Goal: Information Seeking & Learning: Learn about a topic

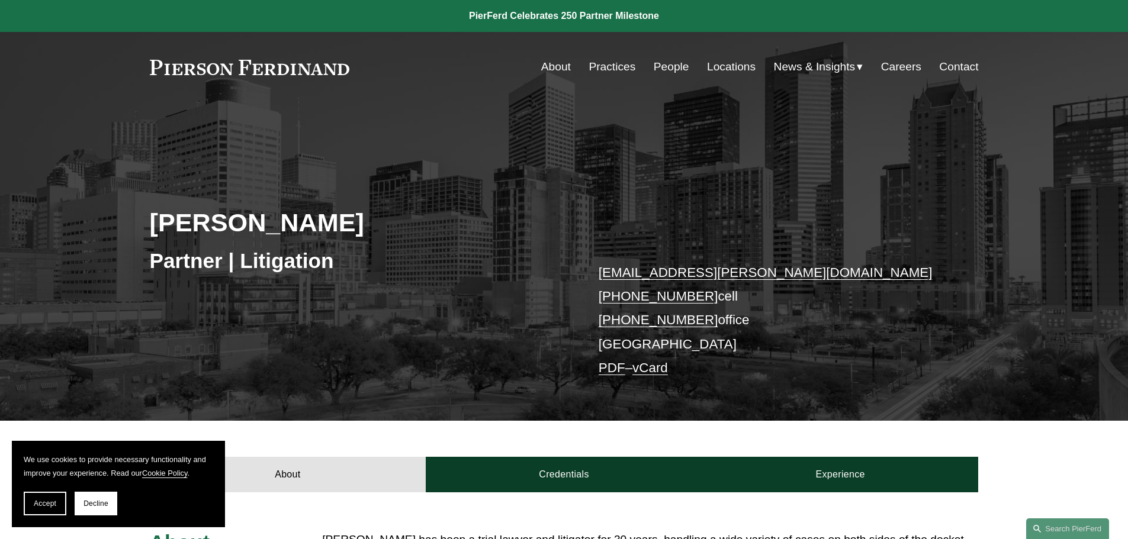
click at [669, 68] on link "People" at bounding box center [672, 67] width 36 height 22
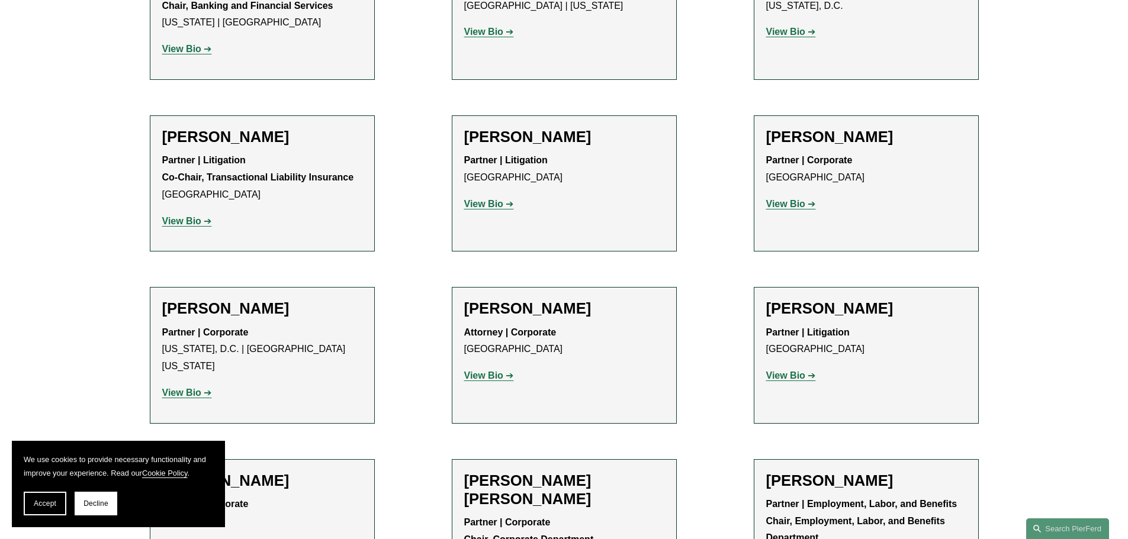
scroll to position [4203, 0]
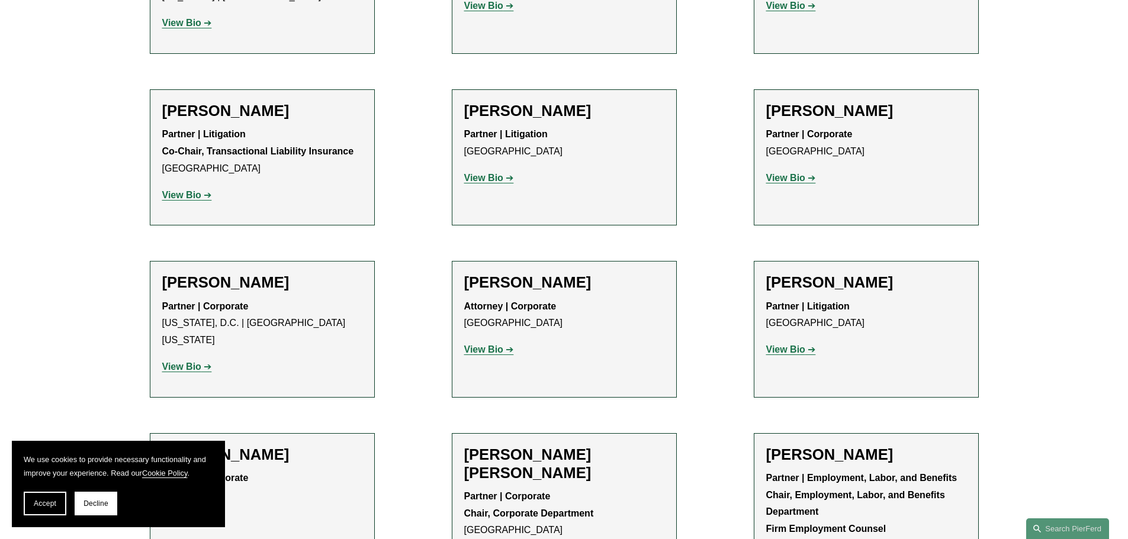
click at [796, 345] on strong "View Bio" at bounding box center [785, 350] width 39 height 10
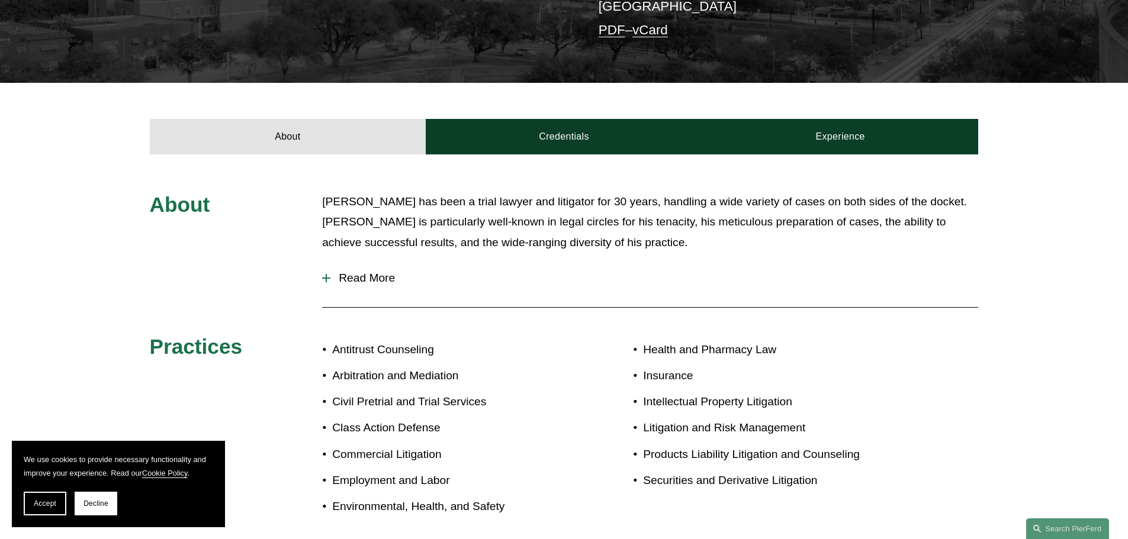
scroll to position [223, 0]
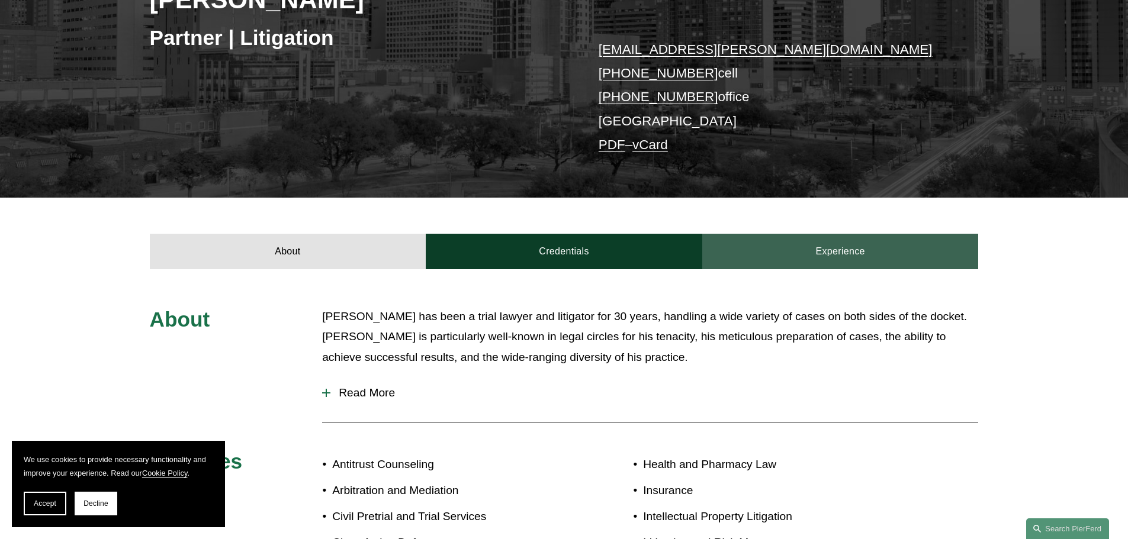
click at [825, 253] on link "Experience" at bounding box center [840, 252] width 276 height 36
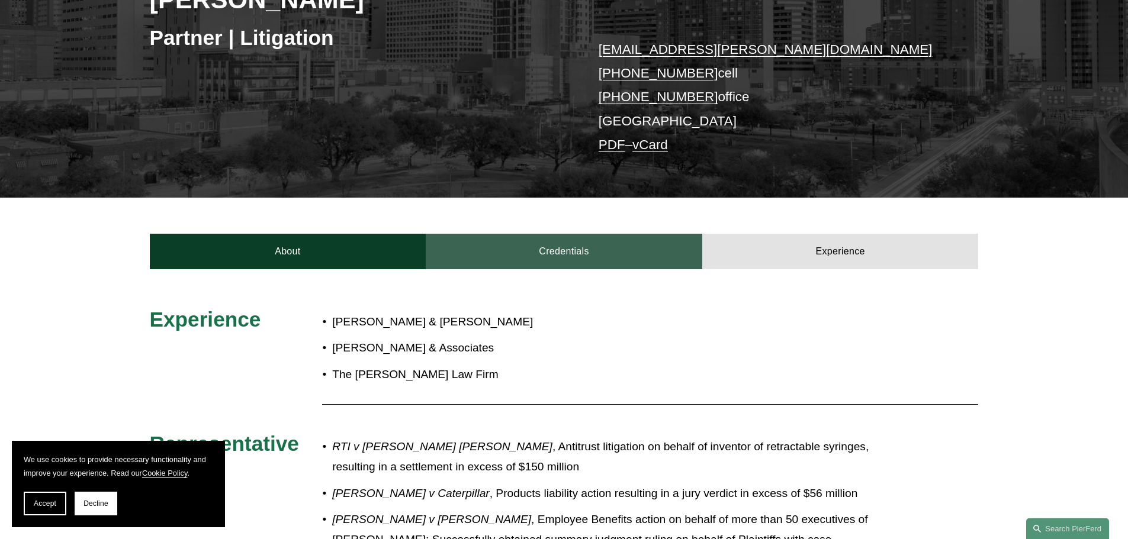
click at [543, 266] on link "Credentials" at bounding box center [564, 252] width 276 height 36
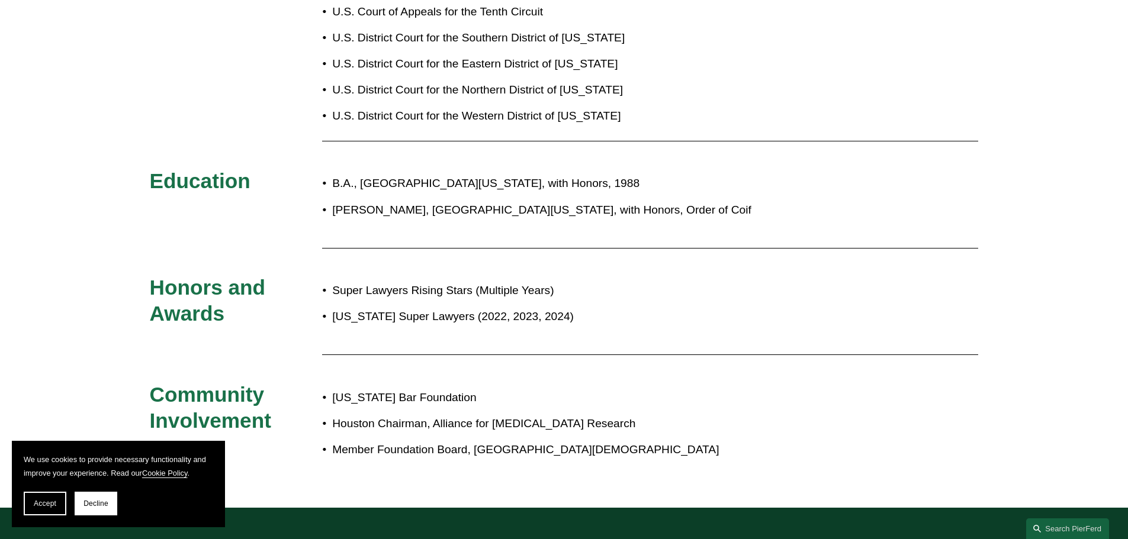
scroll to position [638, 0]
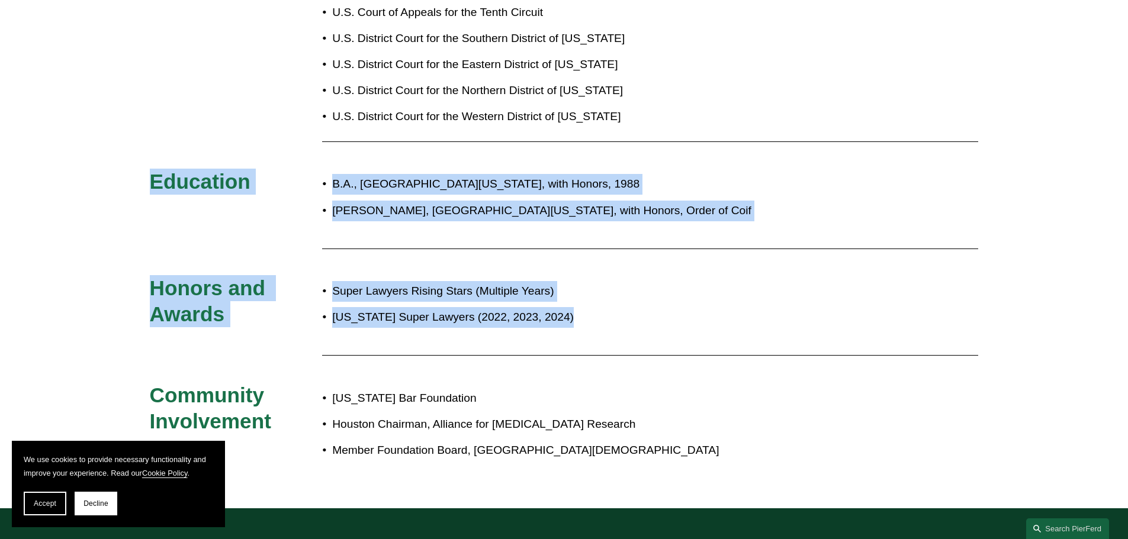
drag, startPoint x: 1109, startPoint y: 200, endPoint x: 1097, endPoint y: -4, distance: 204.0
click at [1097, 0] on html "We use cookies to provide necessary functionality and improve your experience. …" at bounding box center [564, 70] width 1128 height 1417
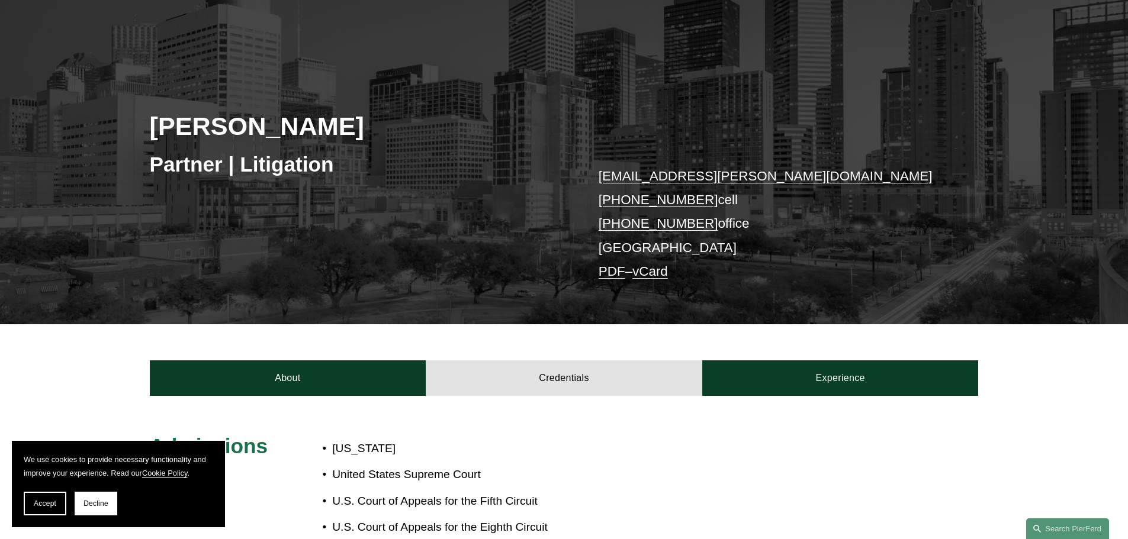
scroll to position [0, 0]
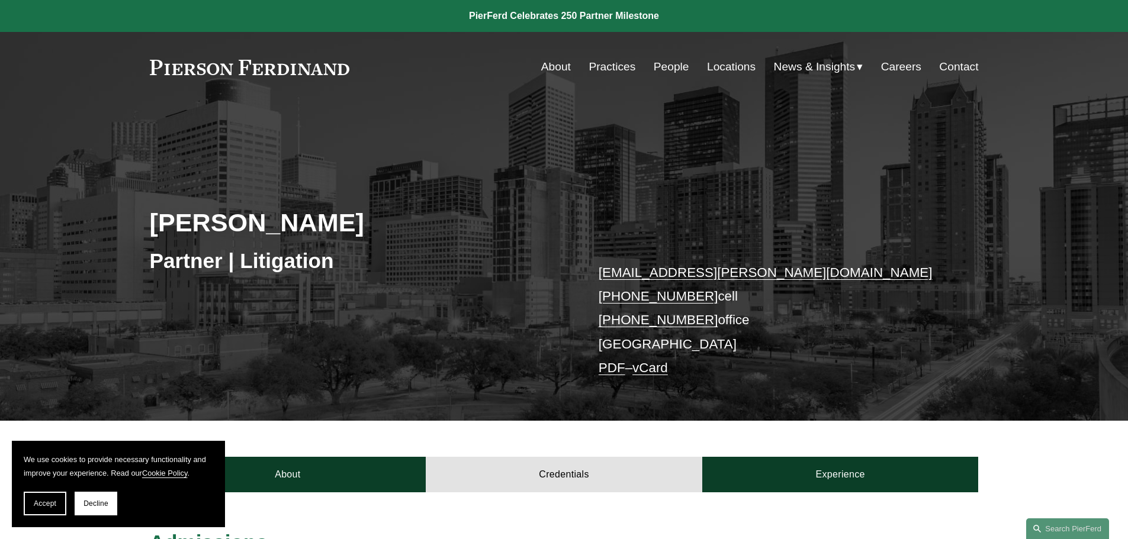
click at [668, 60] on link "People" at bounding box center [672, 67] width 36 height 22
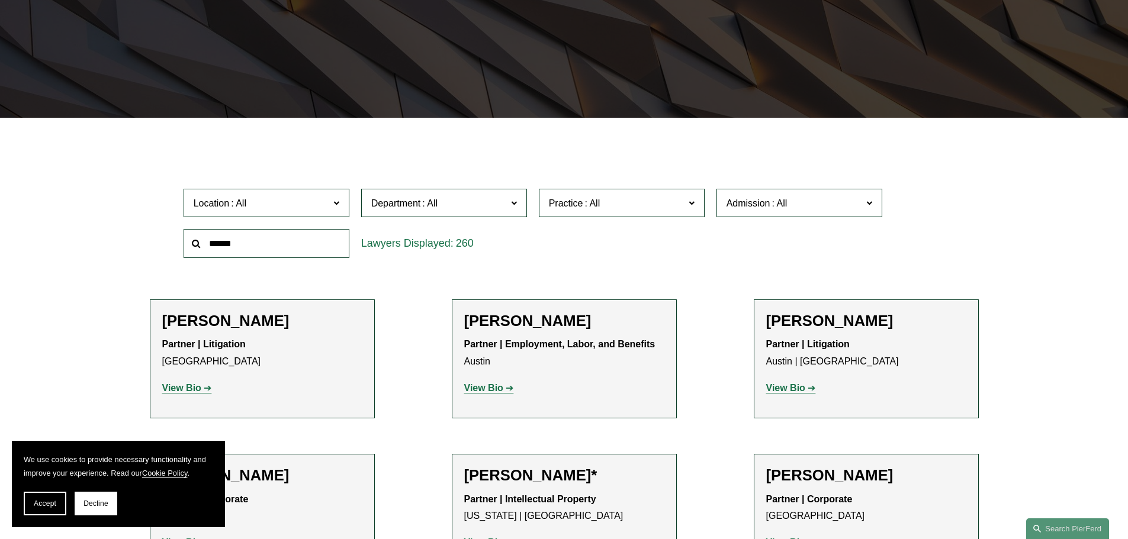
scroll to position [7185, 0]
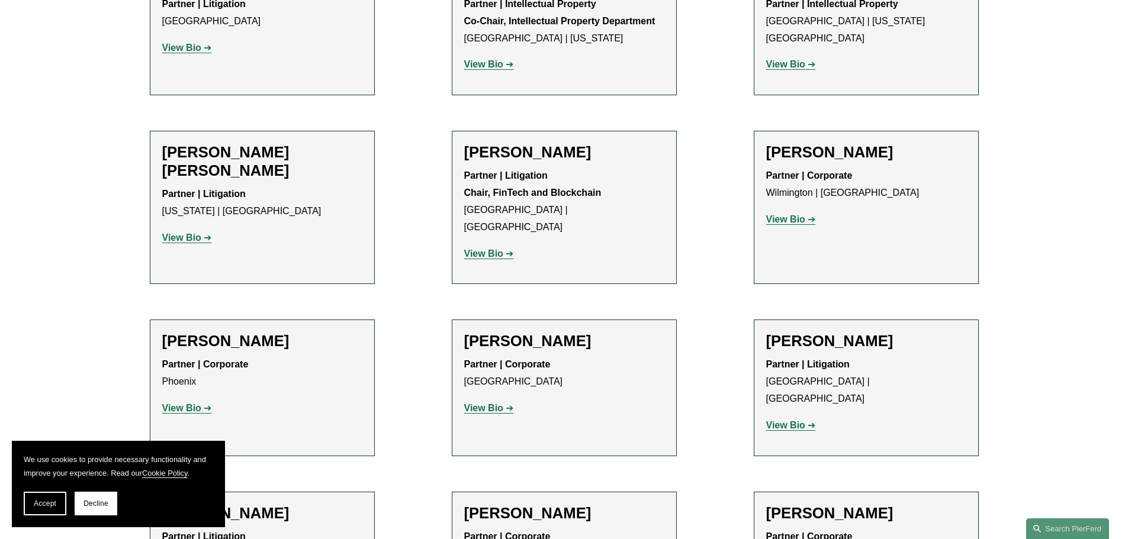
scroll to position [7220, 0]
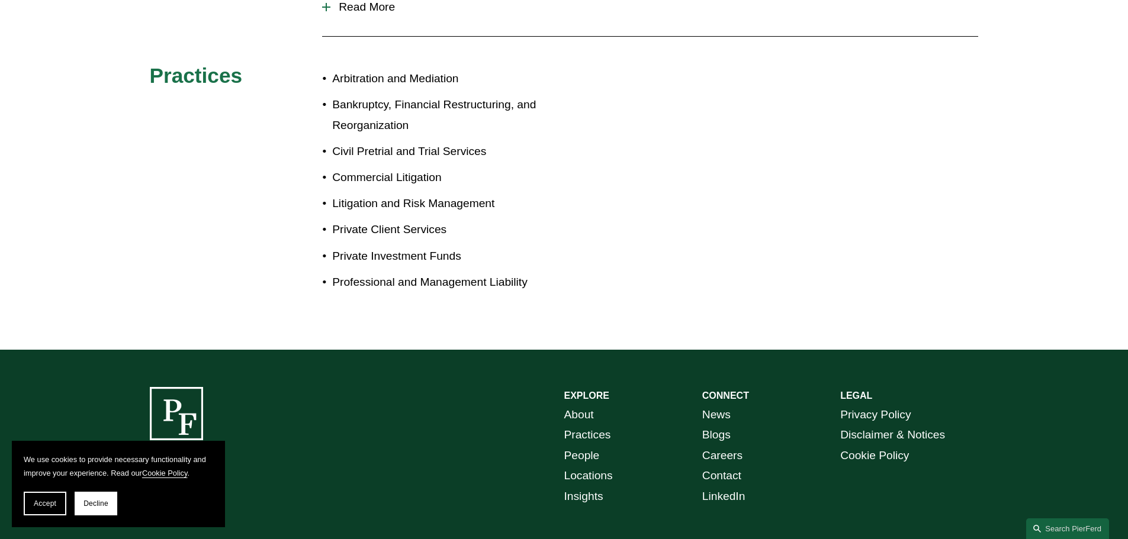
scroll to position [1, 0]
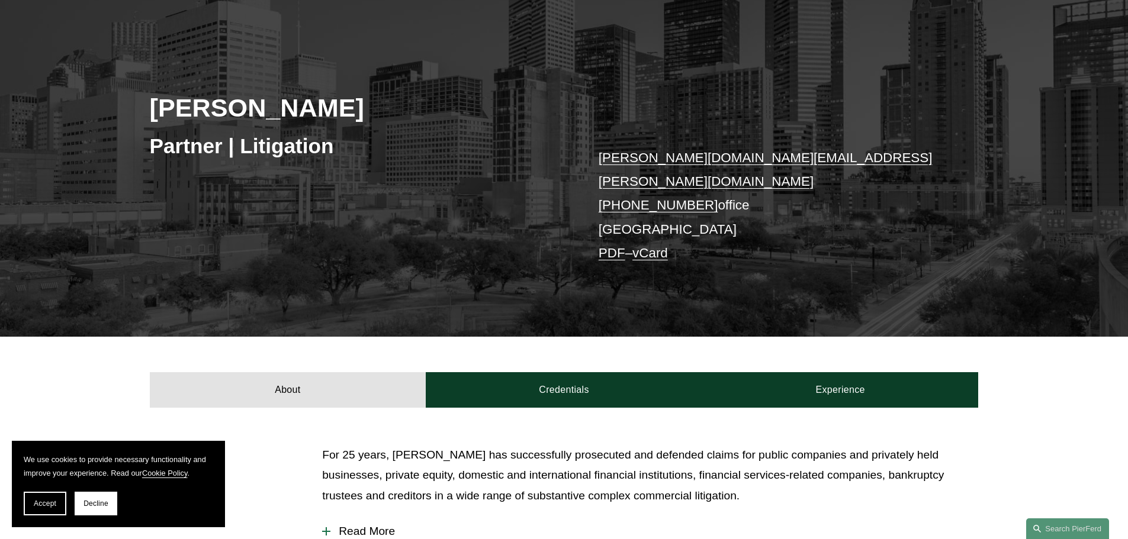
scroll to position [296, 0]
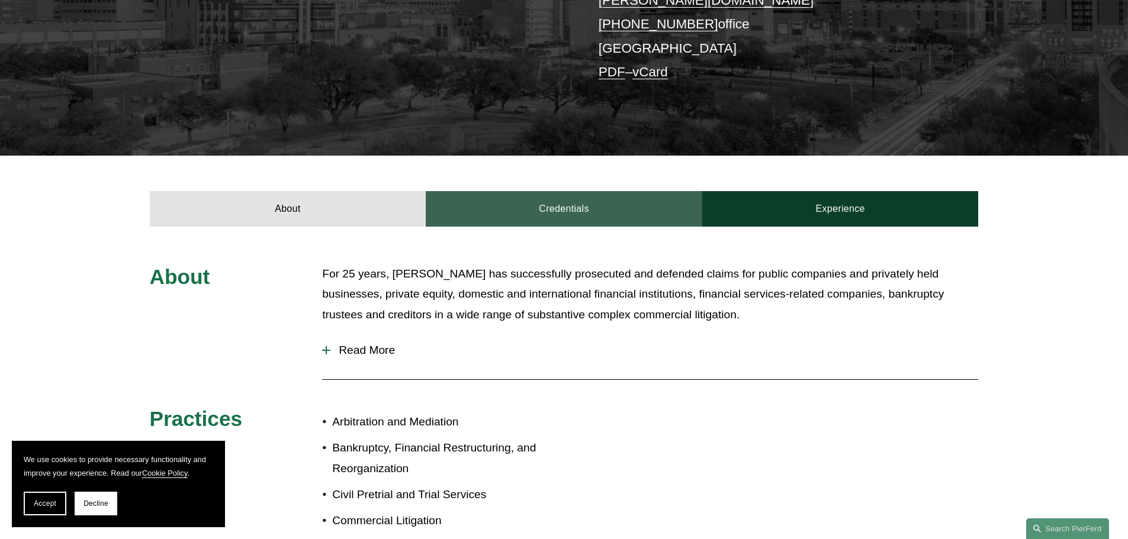
click at [567, 197] on link "Credentials" at bounding box center [564, 209] width 276 height 36
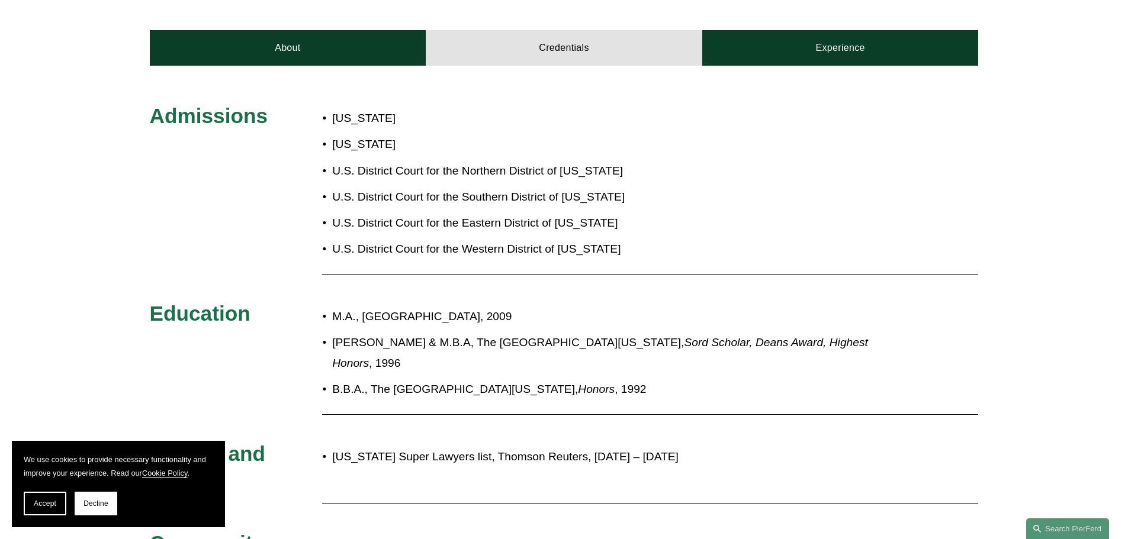
scroll to position [474, 0]
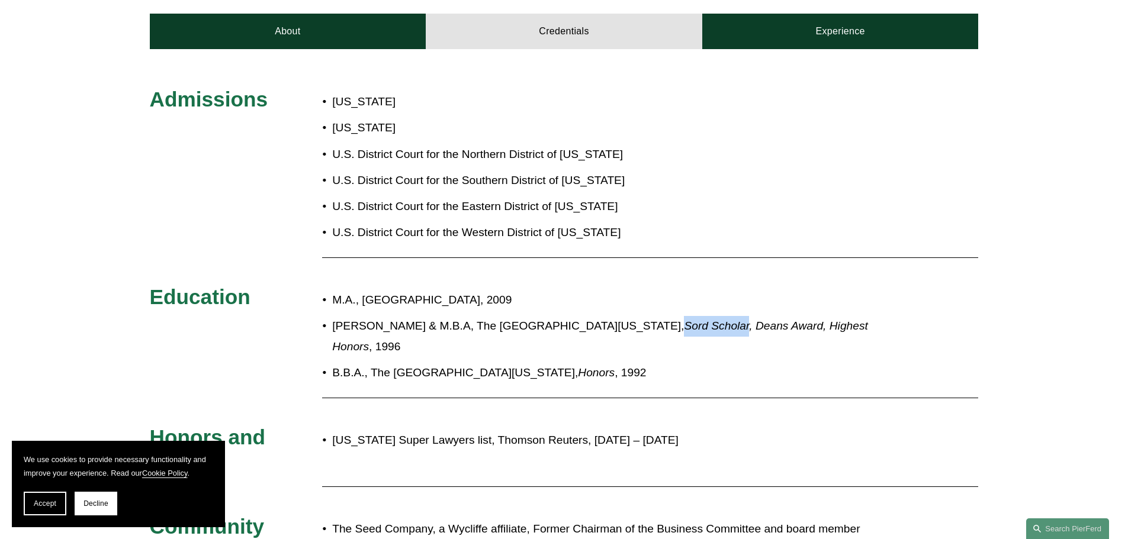
drag, startPoint x: 575, startPoint y: 311, endPoint x: 640, endPoint y: 314, distance: 64.6
click at [640, 320] on em "Sord Scholar, Deans Award, Highest Honors" at bounding box center [601, 336] width 539 height 33
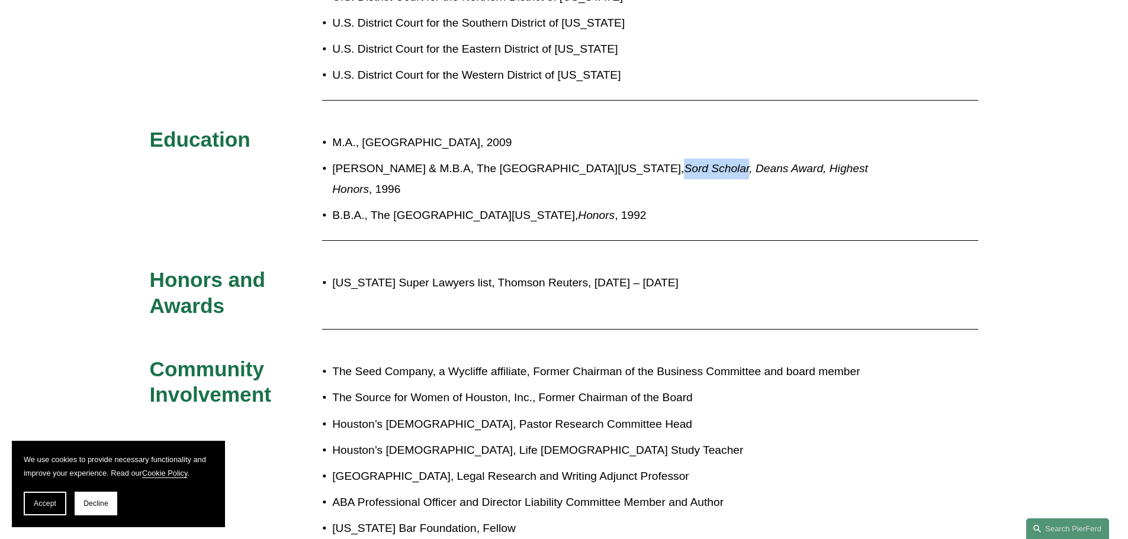
scroll to position [623, 0]
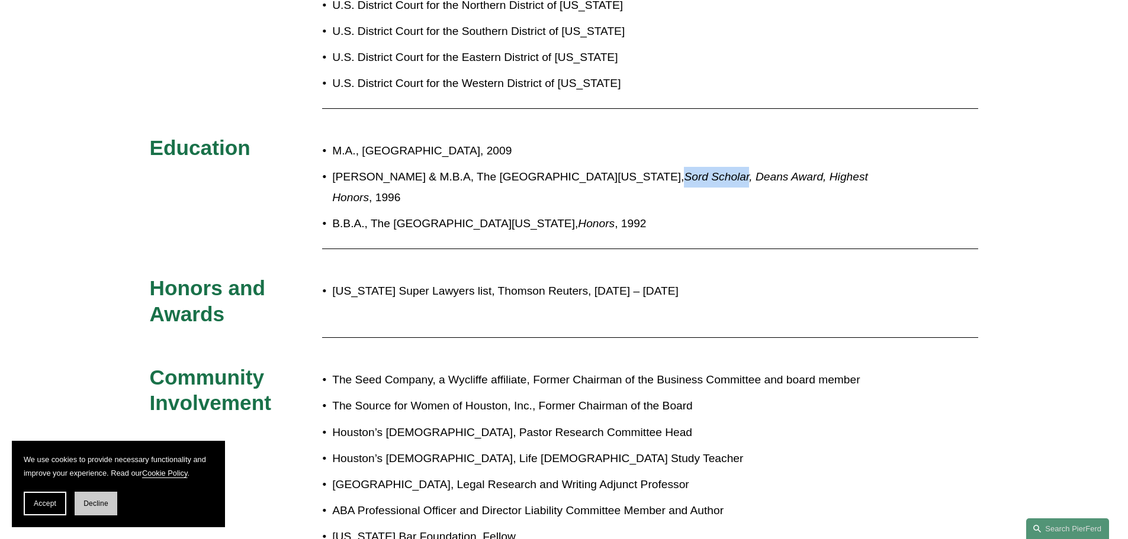
click at [105, 504] on span "Decline" at bounding box center [95, 504] width 25 height 8
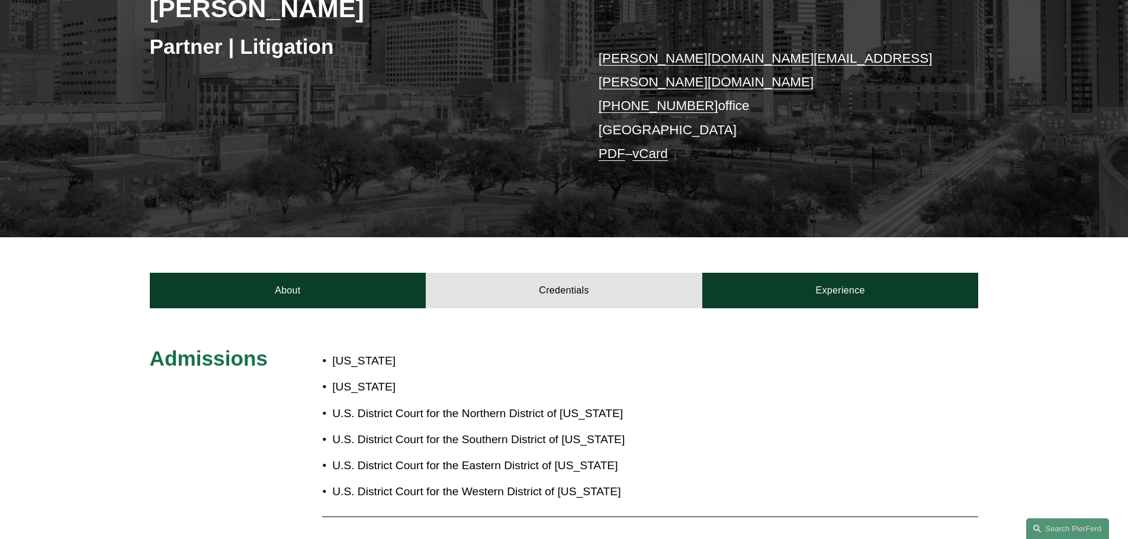
scroll to position [137, 0]
